Goal: Information Seeking & Learning: Compare options

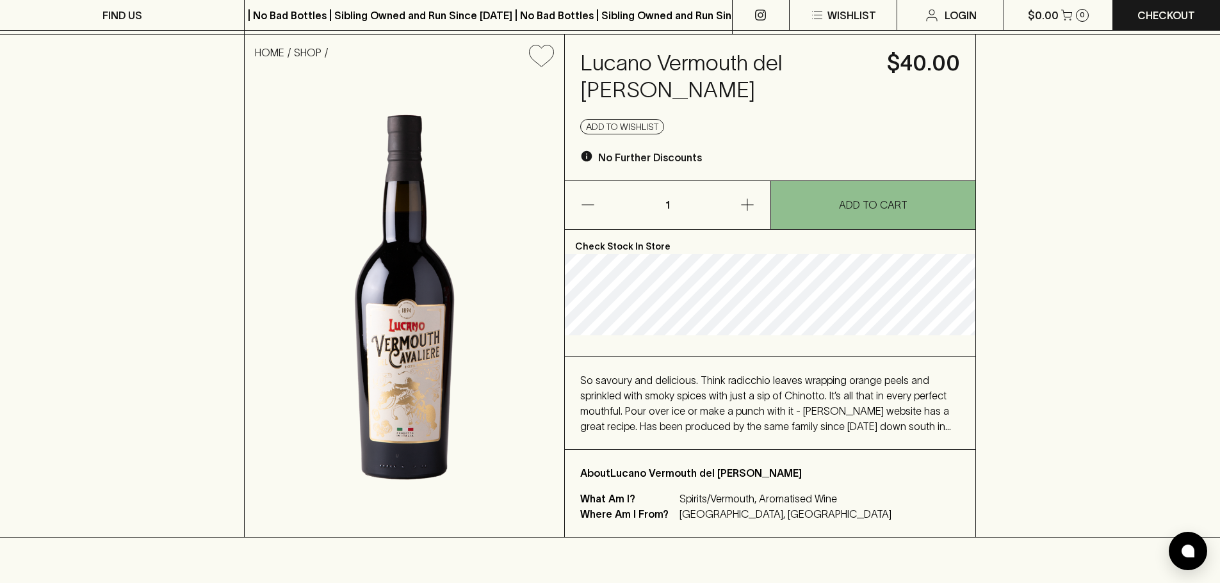
scroll to position [128, 0]
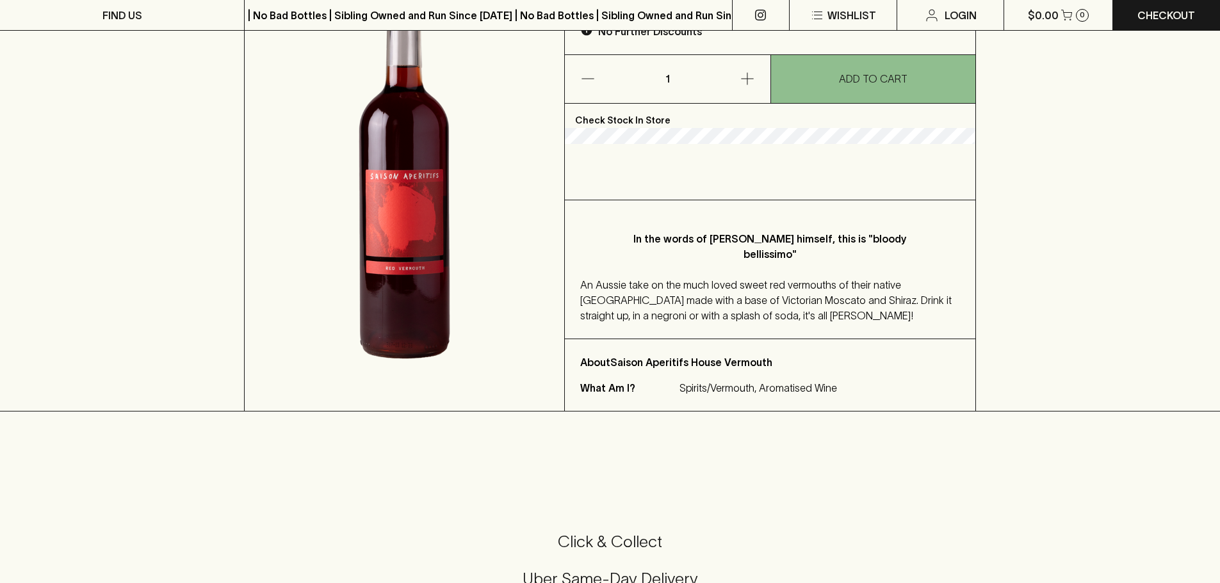
scroll to position [192, 0]
